Goal: Task Accomplishment & Management: Manage account settings

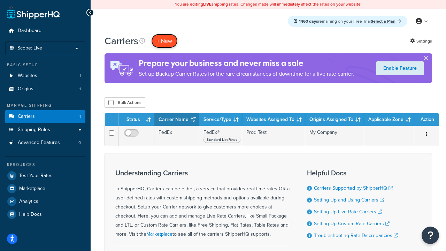
click at [164, 41] on button "+ New" at bounding box center [164, 41] width 26 height 14
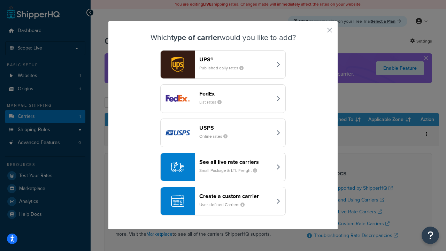
click at [223, 99] on div "FedEx List rates" at bounding box center [235, 98] width 73 height 17
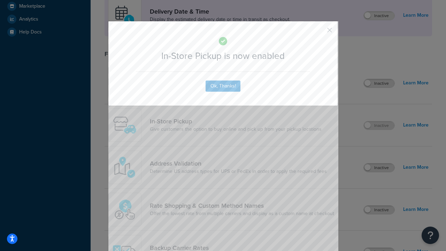
scroll to position [195, 0]
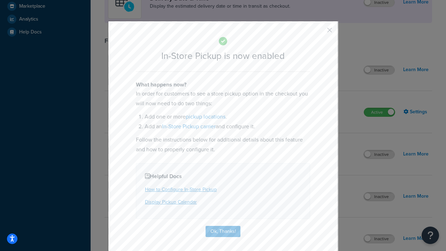
click at [319, 32] on button "button" at bounding box center [319, 33] width 2 height 2
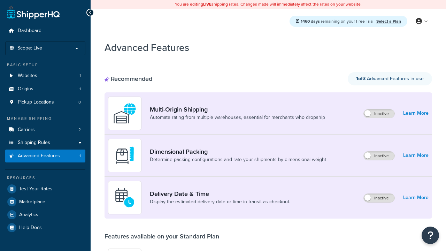
scroll to position [182, 0]
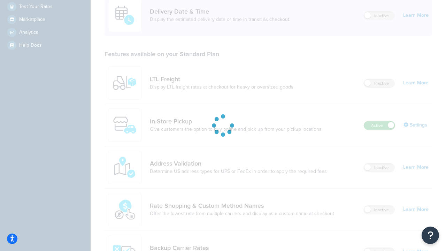
click at [379, 121] on label "Active" at bounding box center [379, 125] width 31 height 8
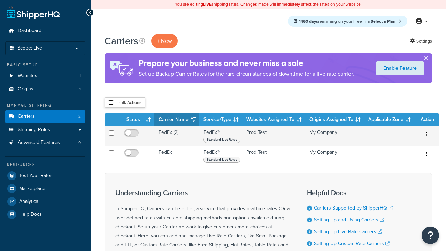
click at [111, 103] on input "checkbox" at bounding box center [110, 102] width 5 height 5
checkbox input "true"
click at [0, 0] on button "Delete" at bounding box center [0, 0] width 0 height 0
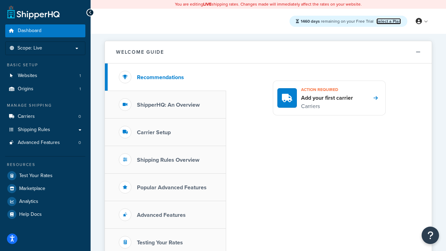
click at [388, 21] on link "Select a Plan" at bounding box center [388, 21] width 25 height 6
